Goal: Check status

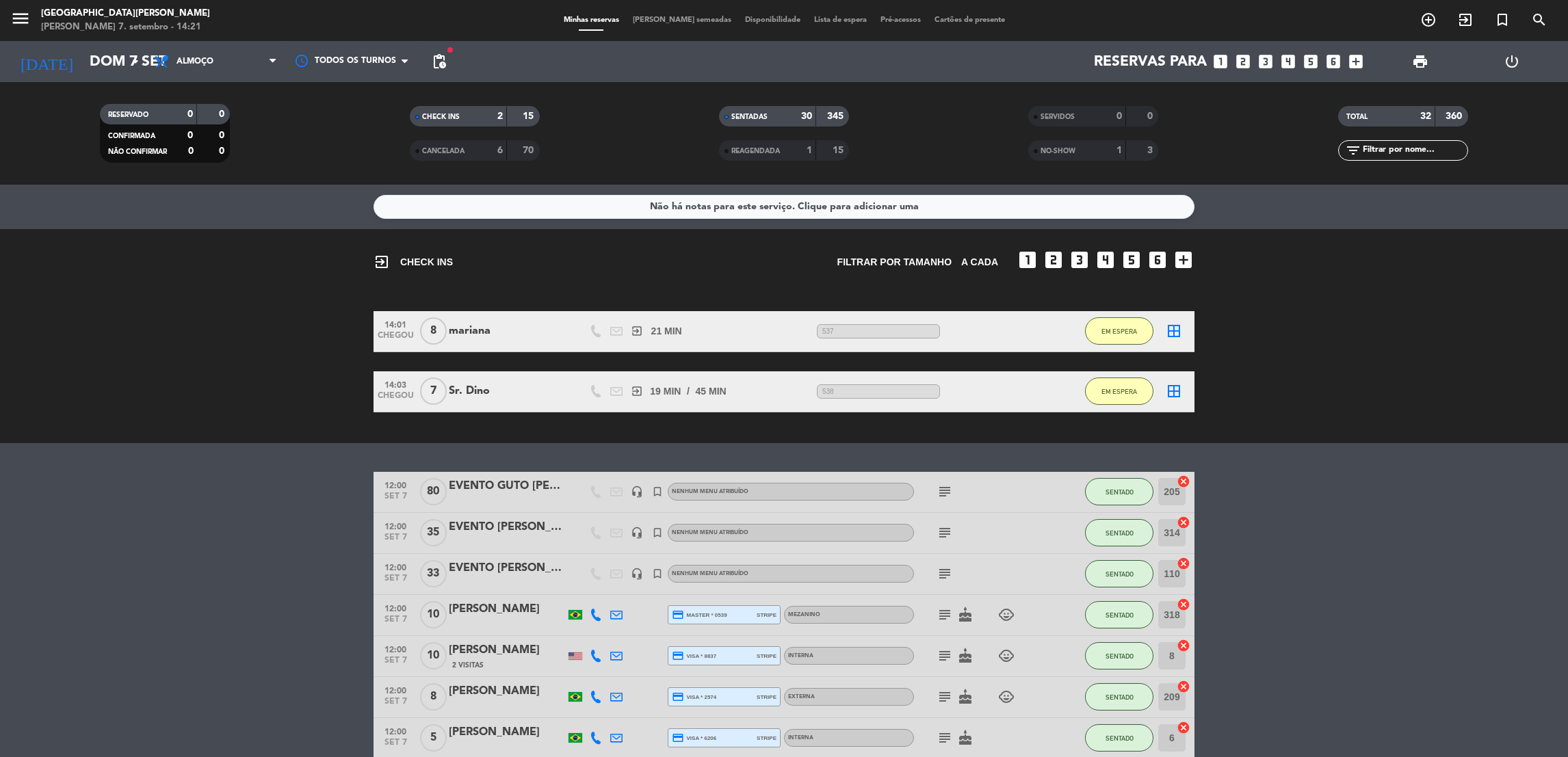
click at [1358, 333] on bookings-row "14:01 CHEGOU 8 mariana exit_to_app 21 MIN / 0 MIN sms 537 EM ESPERA border_all …" at bounding box center [784, 361] width 1568 height 101
click at [1303, 267] on div "exit_to_app CHECK INS Filtrar por tamanho A CADA looks_one looks_two looks_3 lo…" at bounding box center [784, 336] width 1568 height 214
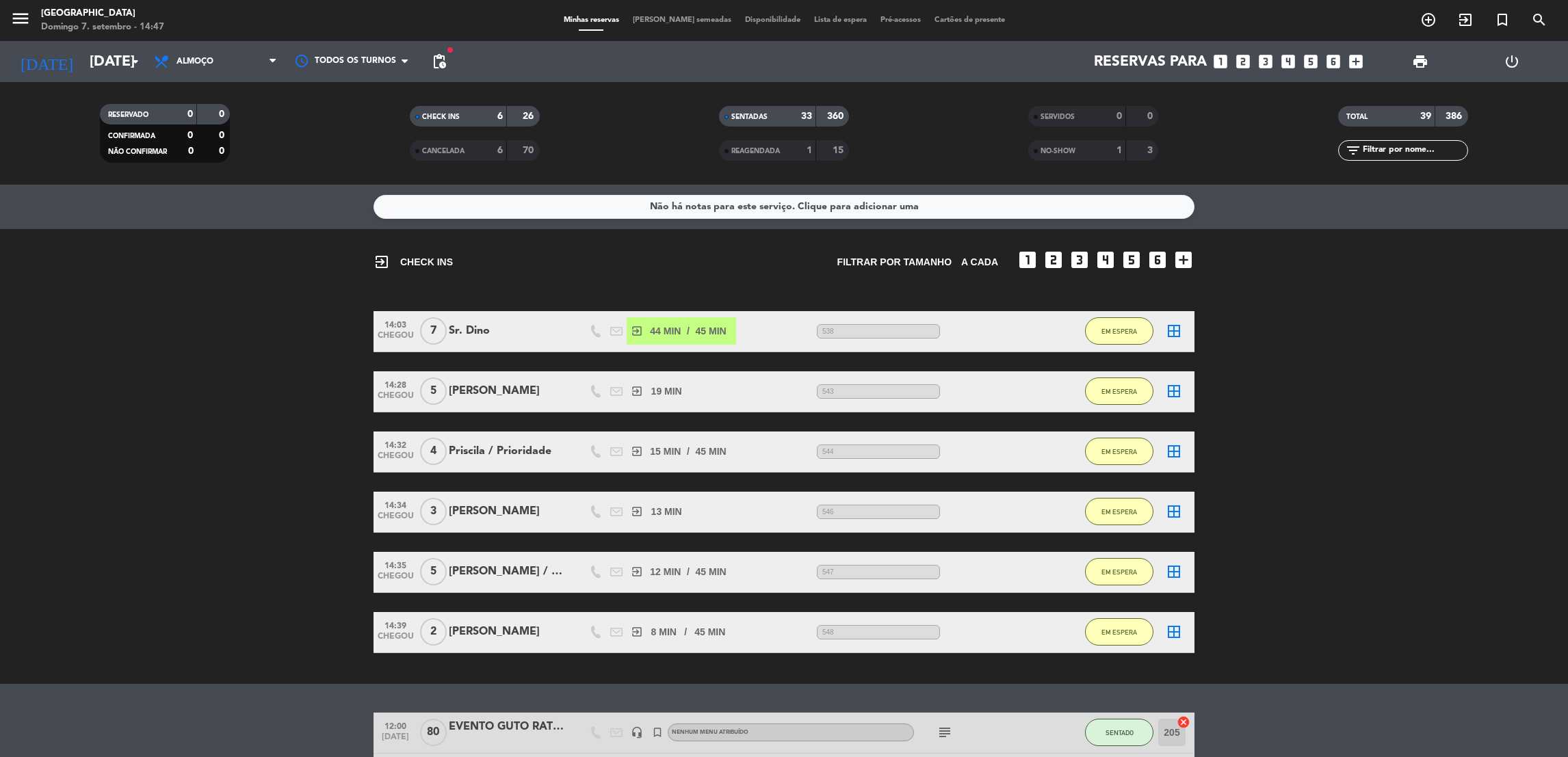
click at [248, 300] on div "exit_to_app CHECK INS Filtrar por tamanho A CADA looks_one looks_two looks_3 lo…" at bounding box center [784, 456] width 1568 height 455
